Goal: Find contact information: Find contact information

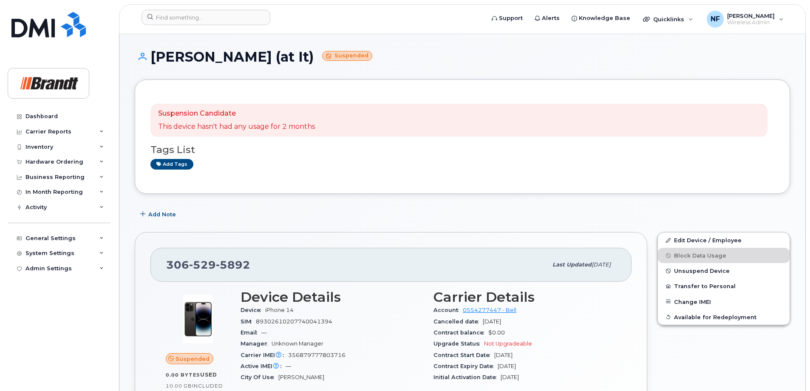
click at [280, 102] on div "Suspension Candidate This device hasn't had any usage for 2 months Tags List Ad…" at bounding box center [462, 136] width 624 height 83
click at [236, 267] on span "5892" at bounding box center [233, 264] width 34 height 13
drag, startPoint x: 236, startPoint y: 267, endPoint x: 233, endPoint y: 188, distance: 79.1
click at [233, 188] on div "Suspension Candidate This device hasn't had any usage for 2 months Tags List Ad…" at bounding box center [462, 136] width 655 height 114
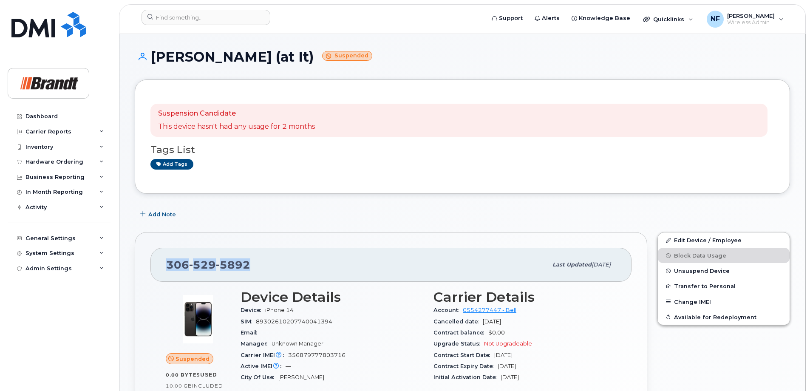
drag, startPoint x: 246, startPoint y: 264, endPoint x: 158, endPoint y: 266, distance: 88.8
click at [158, 266] on div "306 529 5892 Last updated Aug 11, 2025" at bounding box center [390, 265] width 481 height 34
drag, startPoint x: 158, startPoint y: 266, endPoint x: 281, endPoint y: 260, distance: 123.3
click at [281, 260] on div "306 529 5892" at bounding box center [356, 265] width 381 height 18
click at [218, 15] on input at bounding box center [205, 17] width 129 height 15
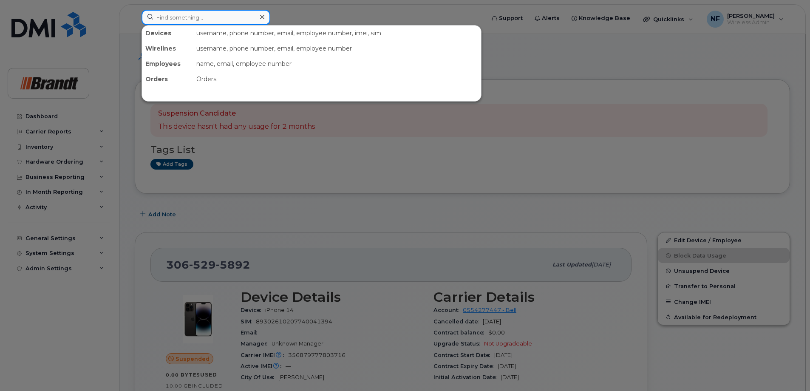
click at [198, 16] on input at bounding box center [205, 17] width 129 height 15
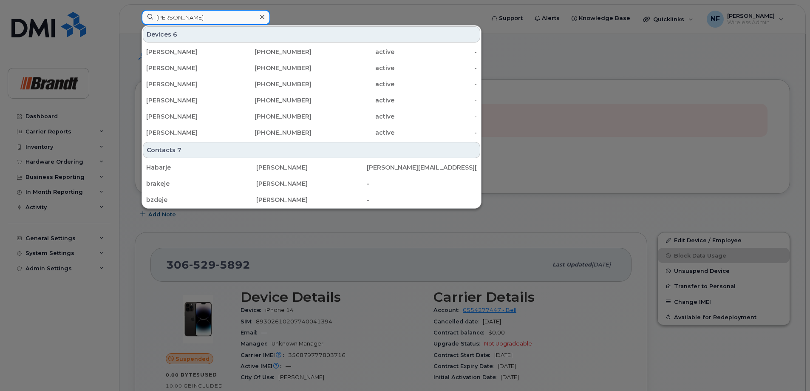
type input "jeremy noble"
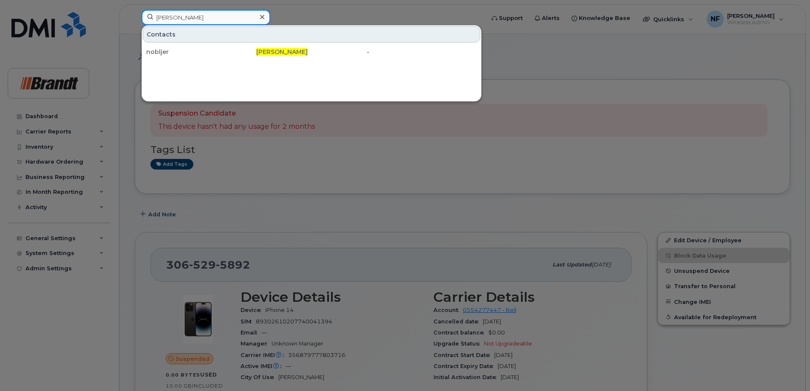
drag, startPoint x: 204, startPoint y: 19, endPoint x: 146, endPoint y: 20, distance: 58.2
click at [146, 20] on input "jeremy noble" at bounding box center [205, 17] width 129 height 15
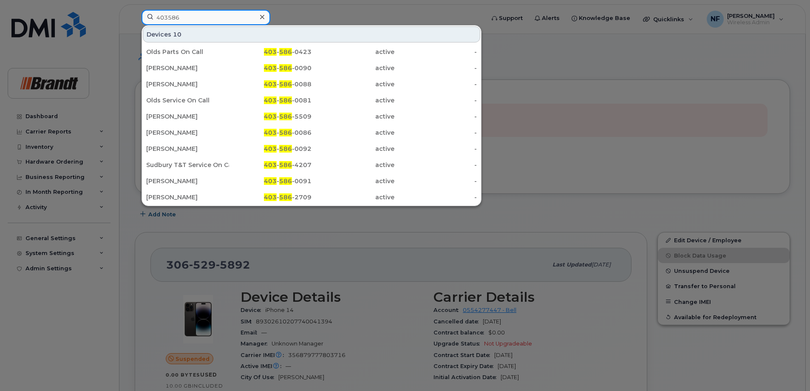
type input "403586"
click at [216, 165] on div "Sudbury T&T Service On Call" at bounding box center [187, 165] width 83 height 8
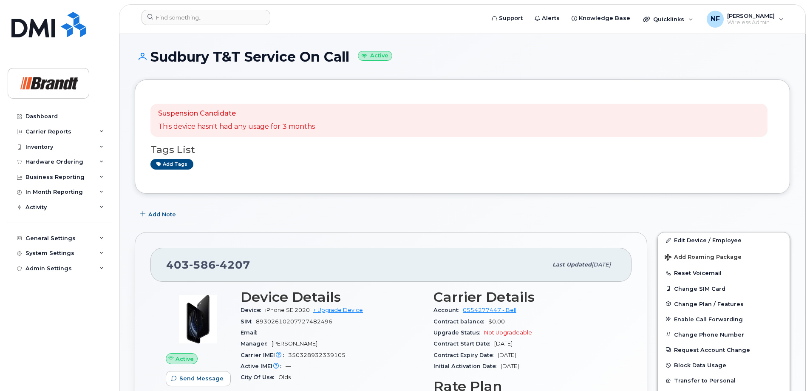
click at [224, 269] on span "4207" at bounding box center [233, 264] width 34 height 13
copy span "403 586 4207"
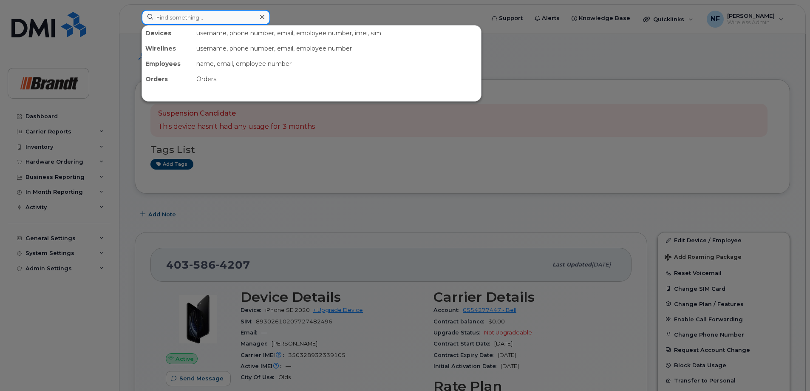
click at [240, 15] on input at bounding box center [205, 17] width 129 height 15
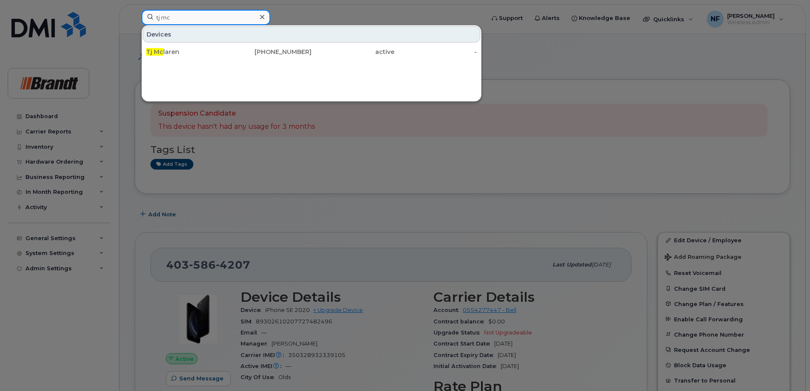
type input "tj mc"
drag, startPoint x: 261, startPoint y: 55, endPoint x: 184, endPoint y: 73, distance: 78.5
click at [261, 55] on div "403-704-5680" at bounding box center [270, 52] width 83 height 8
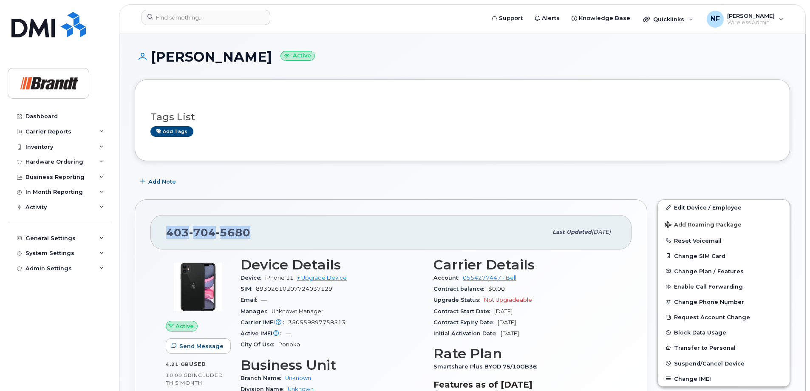
drag, startPoint x: 254, startPoint y: 230, endPoint x: 164, endPoint y: 233, distance: 90.1
click at [164, 233] on div "403 704 5680 Last updated Aug 11, 2025" at bounding box center [390, 232] width 481 height 34
copy span "403 704 5680"
click at [233, 18] on input at bounding box center [205, 17] width 129 height 15
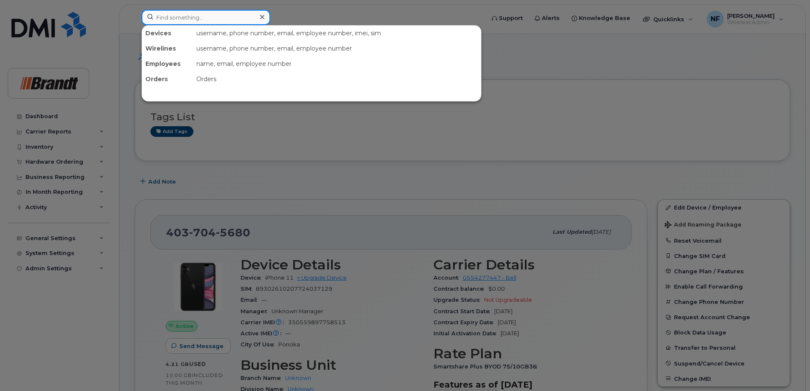
click at [234, 23] on input at bounding box center [205, 17] width 129 height 15
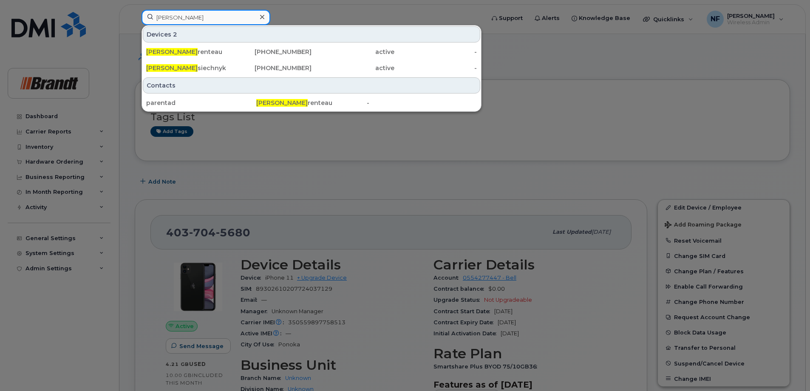
type input "adam pa"
click at [226, 53] on div "Adam Pa renteau" at bounding box center [187, 52] width 83 height 8
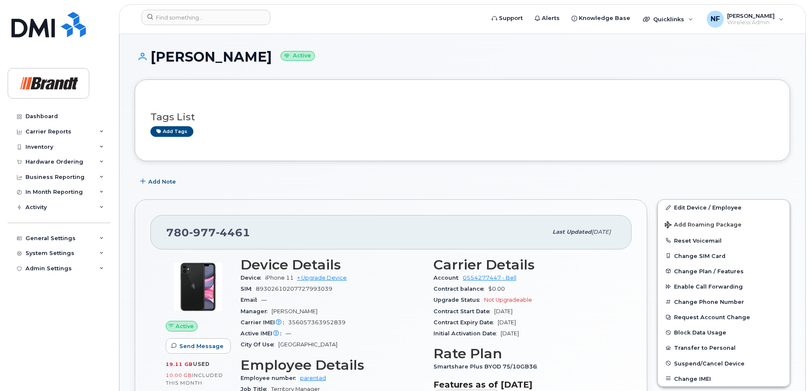
click at [216, 230] on span "977" at bounding box center [233, 232] width 34 height 13
copy span "780 977 4461"
click at [224, 18] on input at bounding box center [205, 17] width 129 height 15
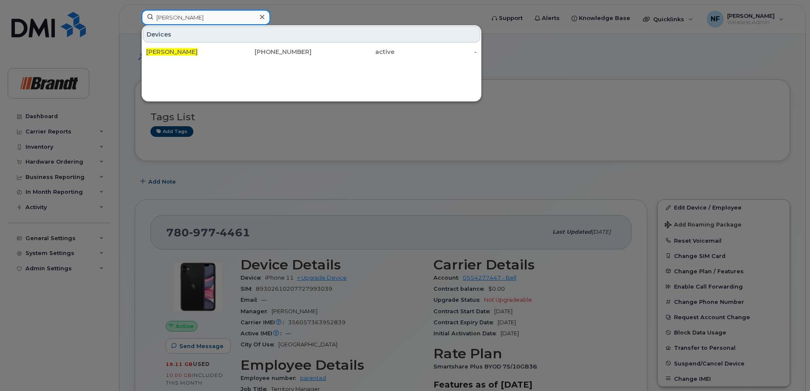
type input "tj mclaren"
click at [258, 15] on div at bounding box center [262, 17] width 12 height 12
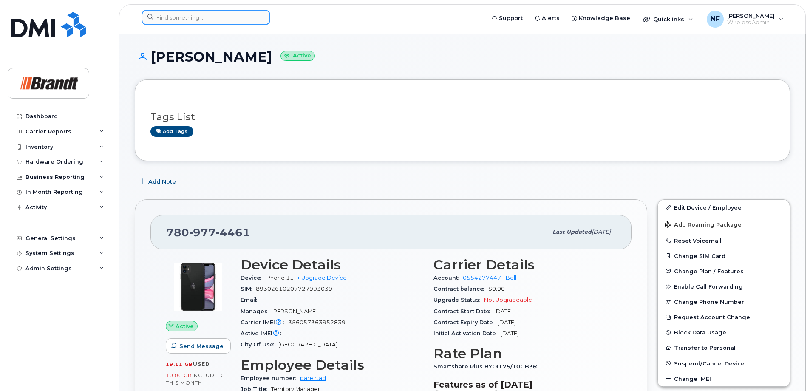
click at [254, 19] on input at bounding box center [205, 17] width 129 height 15
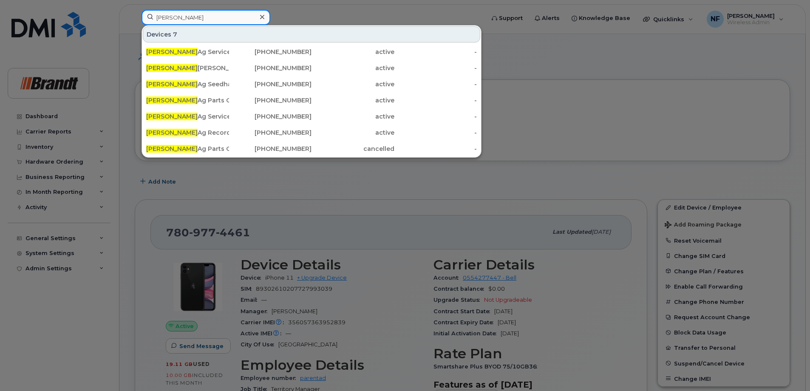
type input "watrous"
drag, startPoint x: 221, startPoint y: 82, endPoint x: 257, endPoint y: 88, distance: 36.5
click at [221, 82] on div "Watrous Ag Seedhawk Ipad" at bounding box center [187, 84] width 83 height 8
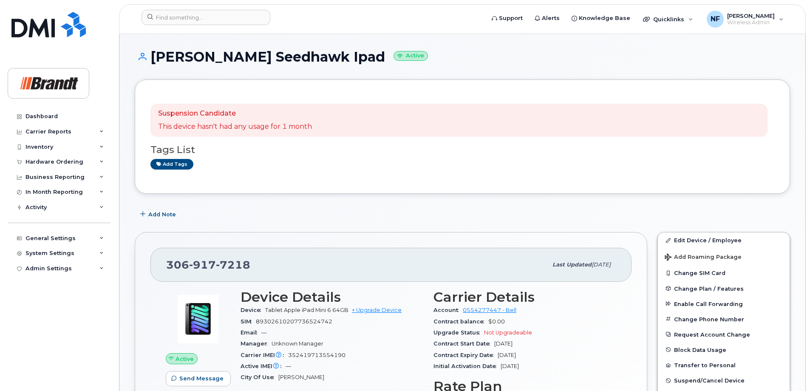
scroll to position [85, 0]
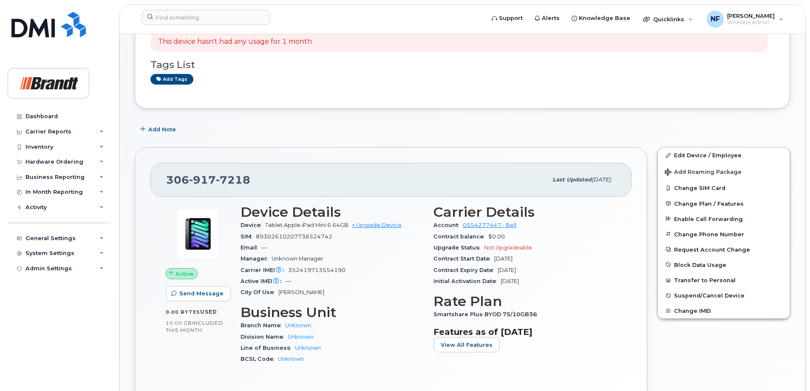
click at [233, 184] on span "7218" at bounding box center [233, 179] width 34 height 13
copy span "[PHONE_NUMBER]"
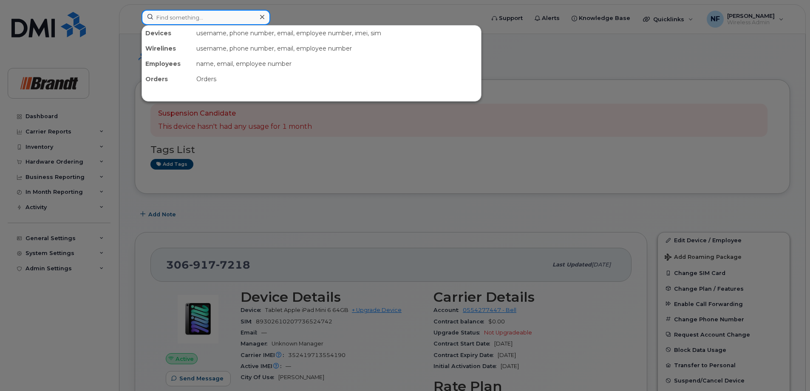
click at [221, 21] on input at bounding box center [205, 17] width 129 height 15
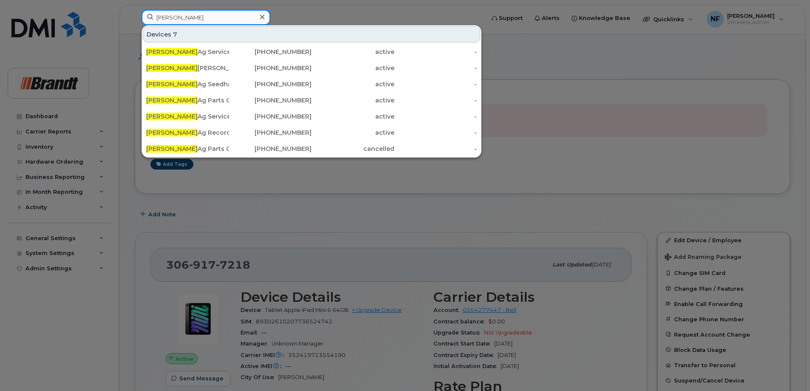
type input "[PERSON_NAME]"
click at [225, 69] on div "[PERSON_NAME] Ipad" at bounding box center [187, 68] width 83 height 8
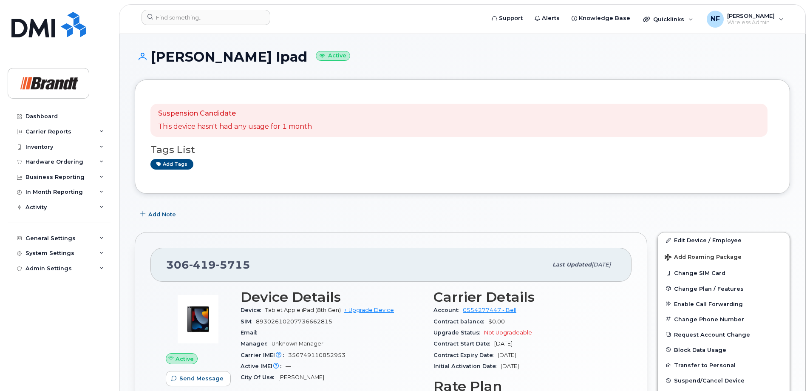
click at [217, 268] on span "5715" at bounding box center [233, 264] width 34 height 13
click at [231, 263] on span "5715" at bounding box center [233, 264] width 34 height 13
copy span "306 419 5715"
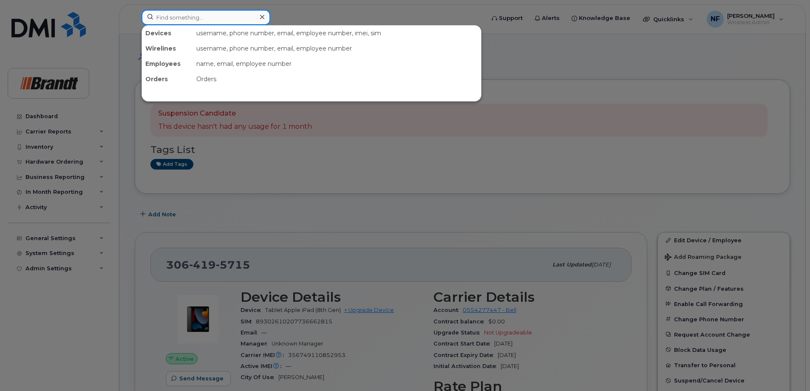
click at [260, 16] on div at bounding box center [205, 17] width 129 height 15
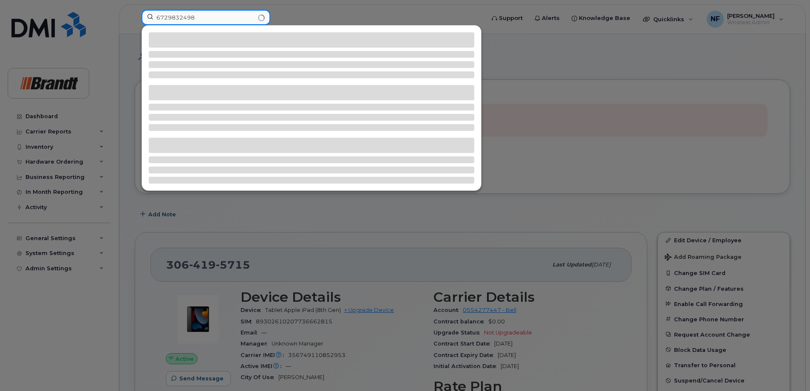
type input "6729832498"
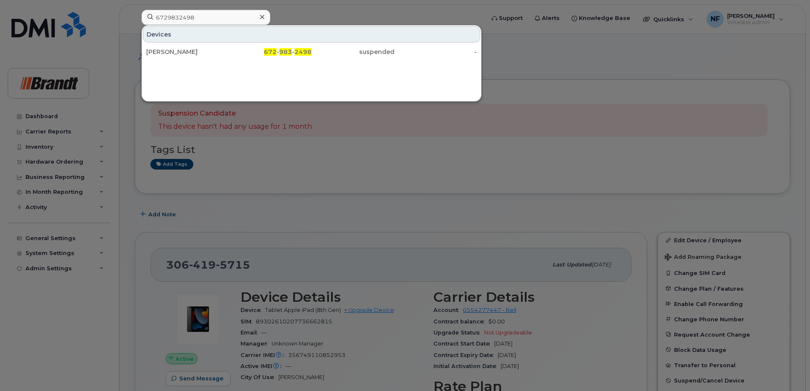
click at [311, 47] on div "672 - 983 - 2498" at bounding box center [352, 51] width 83 height 15
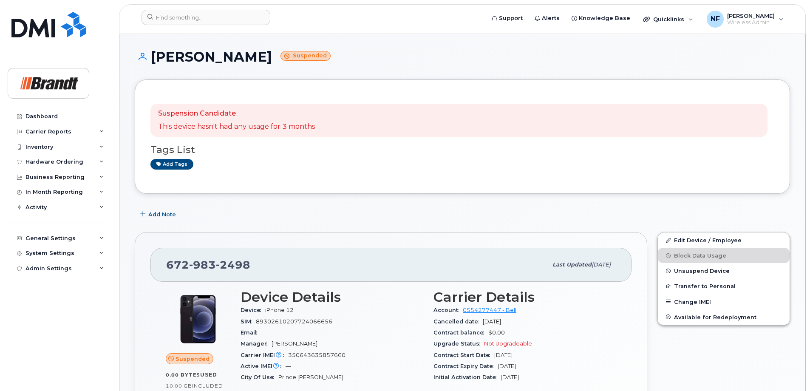
scroll to position [85, 0]
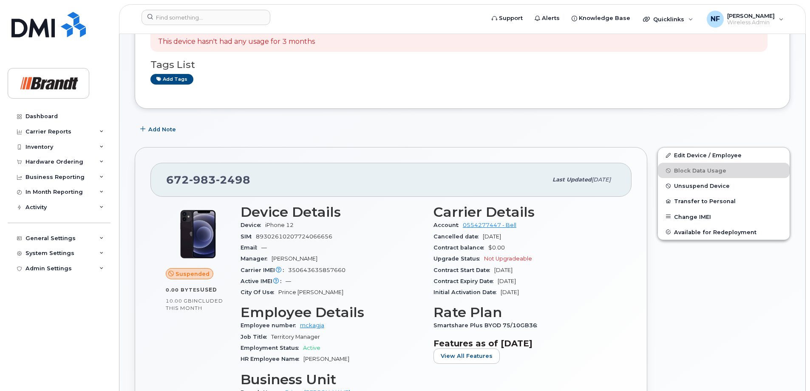
click at [216, 184] on span "983" at bounding box center [233, 179] width 34 height 13
copy span "672 983 2498"
click at [232, 21] on input at bounding box center [205, 17] width 129 height 15
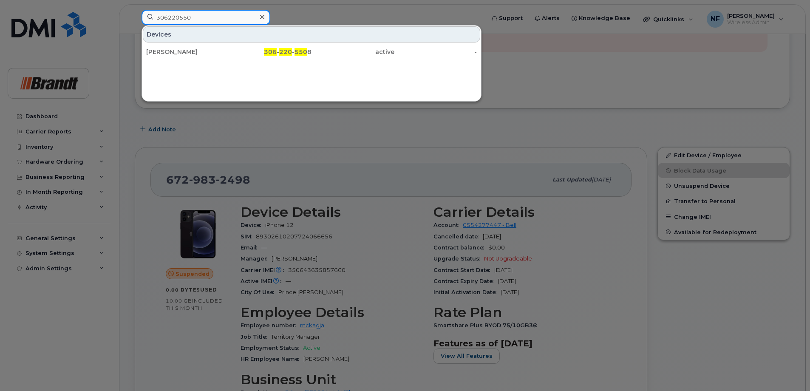
type input "306220550"
click at [267, 16] on div at bounding box center [262, 17] width 12 height 12
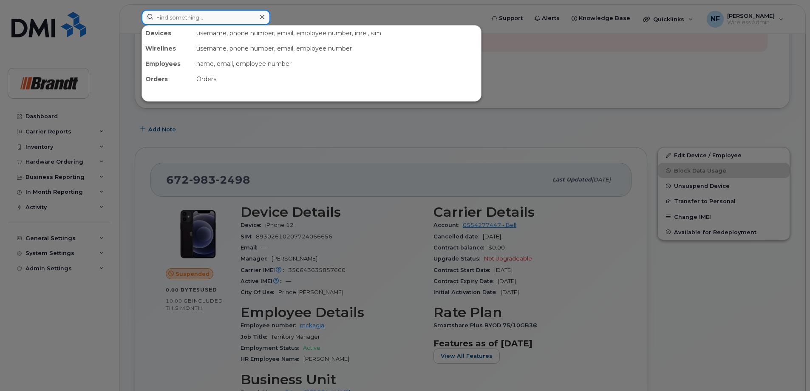
click at [260, 17] on div at bounding box center [205, 17] width 129 height 15
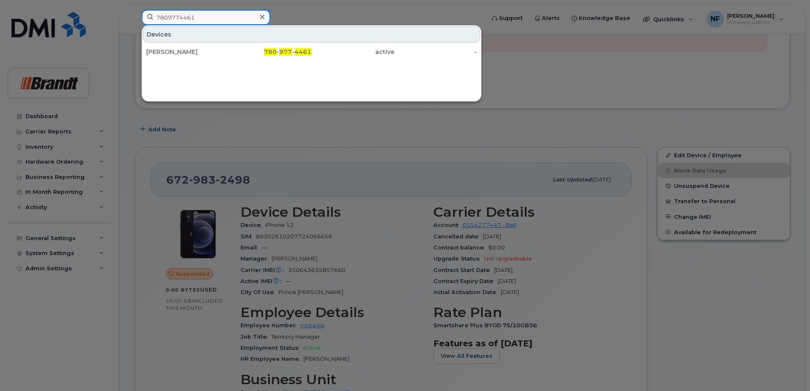
type input "7809774461"
click at [237, 50] on div "780 - 977 - 4461" at bounding box center [270, 52] width 83 height 8
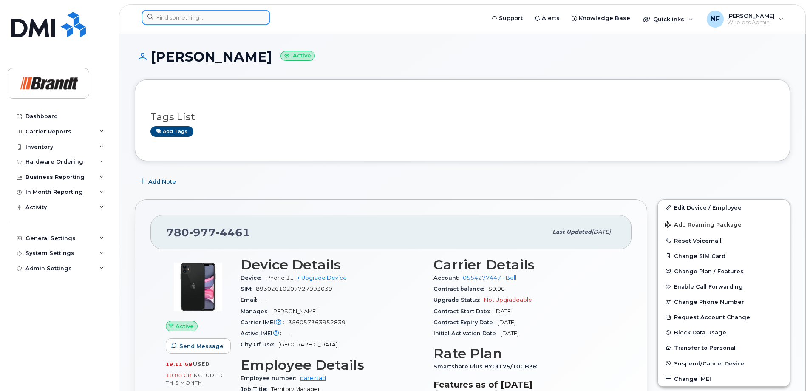
click at [214, 17] on input at bounding box center [205, 17] width 129 height 15
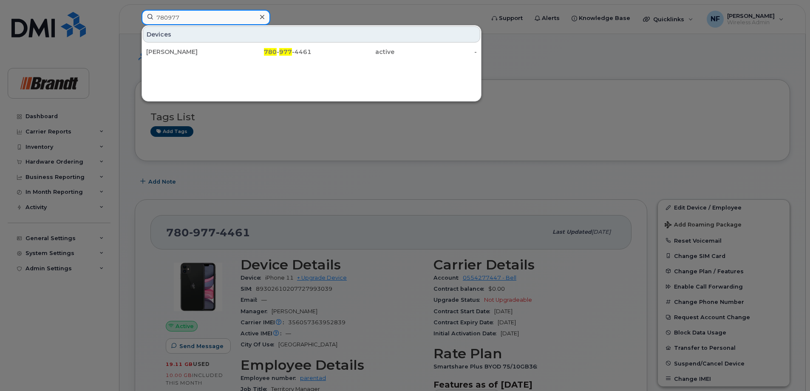
type input "780977"
click at [263, 17] on icon at bounding box center [262, 17] width 4 height 7
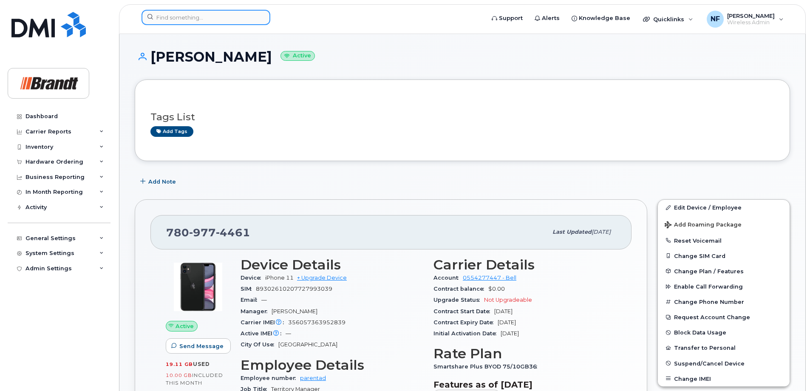
click at [254, 17] on input at bounding box center [205, 17] width 129 height 15
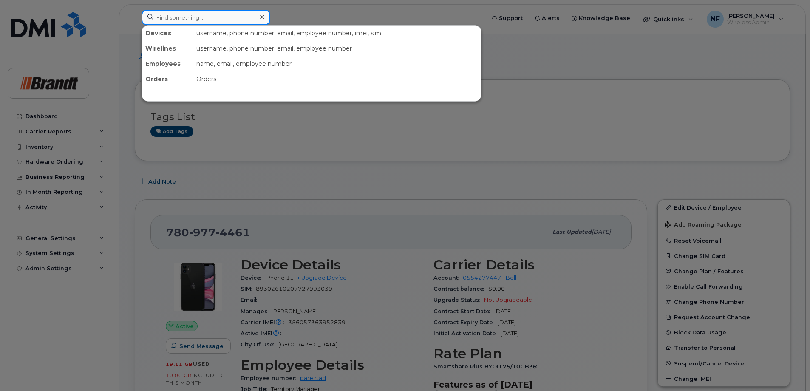
paste input "[PHONE_NUMBER]"
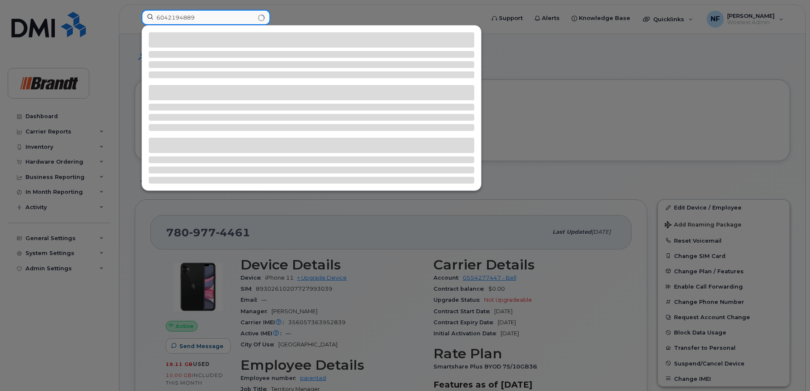
type input "6042194889"
